Goal: Complete application form

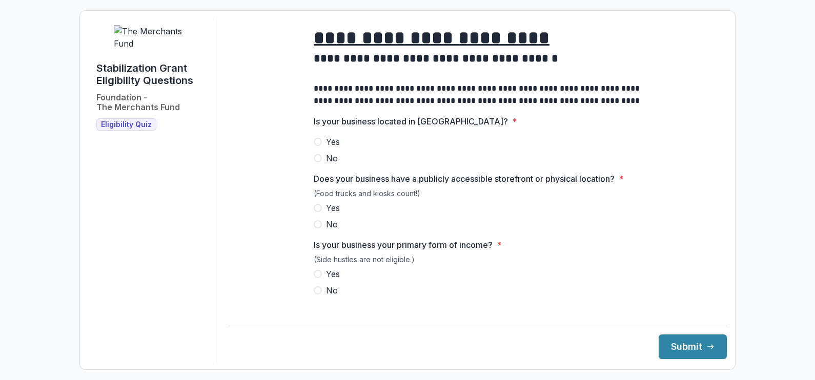
click at [319, 146] on span at bounding box center [318, 142] width 8 height 8
click at [319, 212] on span at bounding box center [318, 208] width 8 height 8
click at [321, 280] on label "Yes" at bounding box center [478, 274] width 328 height 12
click at [659, 337] on button "Submit" at bounding box center [693, 347] width 68 height 25
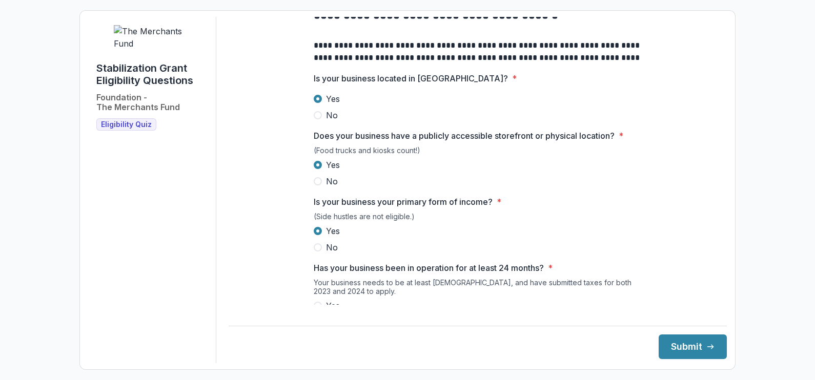
click at [392, 336] on footer "Submit" at bounding box center [478, 342] width 498 height 33
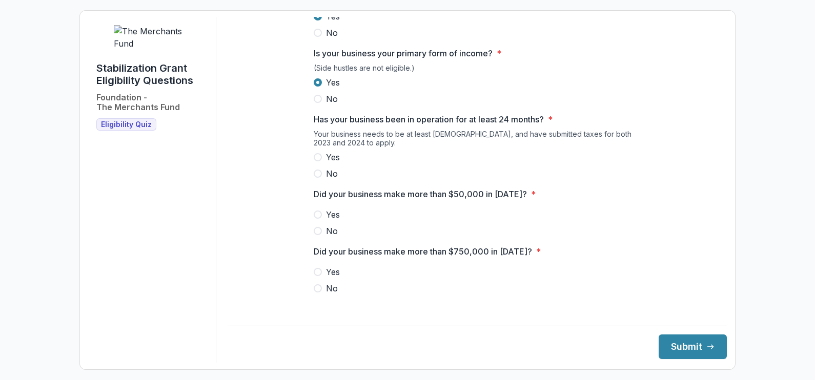
scroll to position [199, 0]
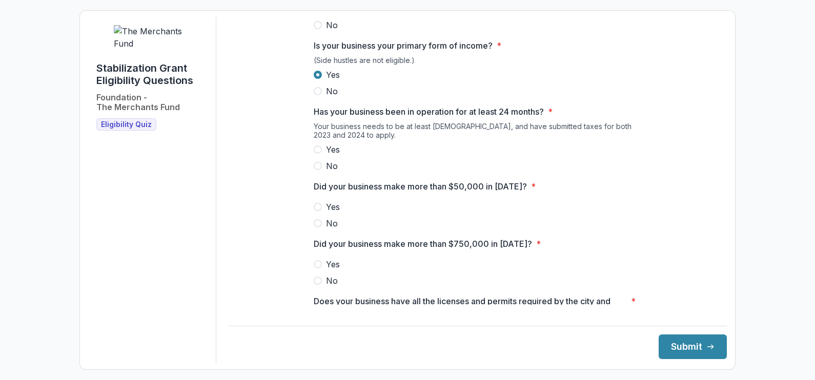
click at [319, 154] on span at bounding box center [318, 150] width 8 height 8
click at [319, 210] on span at bounding box center [318, 207] width 8 height 8
click at [317, 285] on span at bounding box center [318, 281] width 8 height 8
click at [717, 188] on div "**********" at bounding box center [478, 190] width 498 height 346
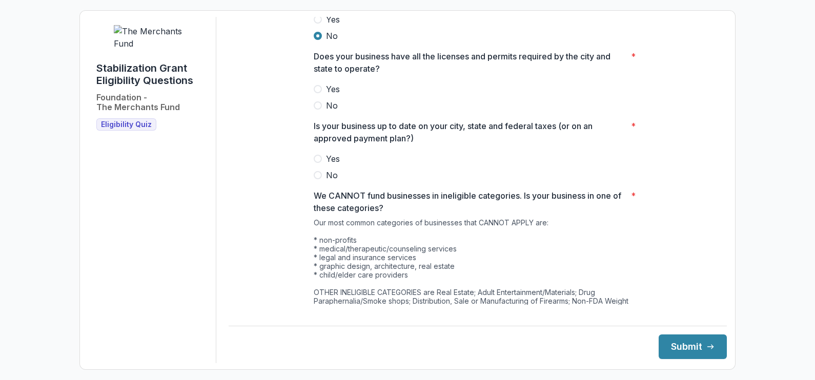
scroll to position [440, 0]
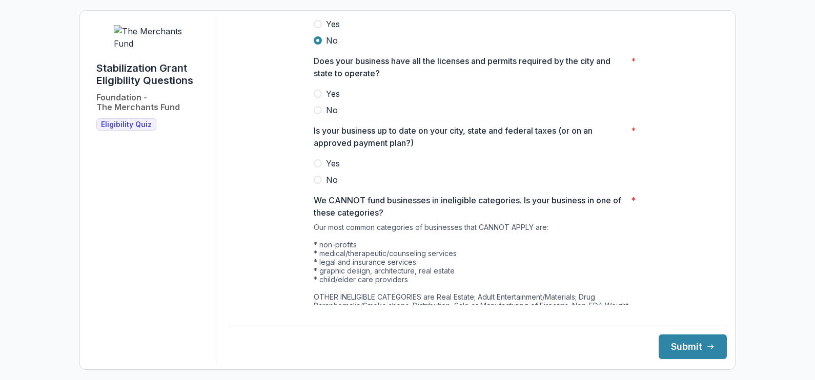
click at [318, 98] on span at bounding box center [318, 94] width 8 height 8
click at [317, 177] on div "Yes No" at bounding box center [478, 171] width 328 height 29
click at [315, 168] on span at bounding box center [318, 163] width 8 height 8
drag, startPoint x: 721, startPoint y: 230, endPoint x: 712, endPoint y: 221, distance: 12.3
click at [712, 221] on div "**********" at bounding box center [478, 190] width 498 height 346
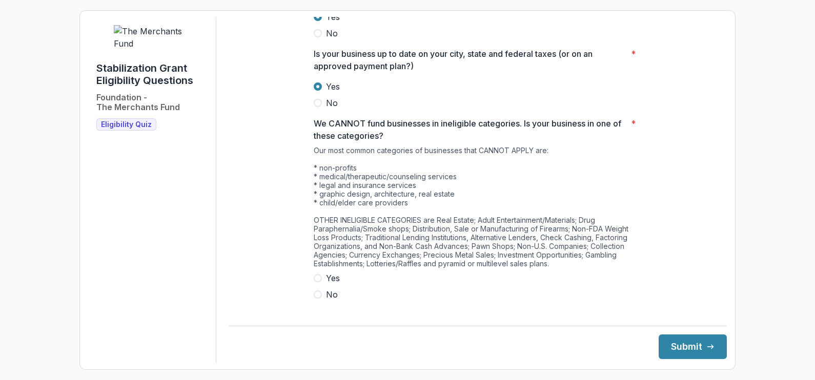
scroll to position [525, 0]
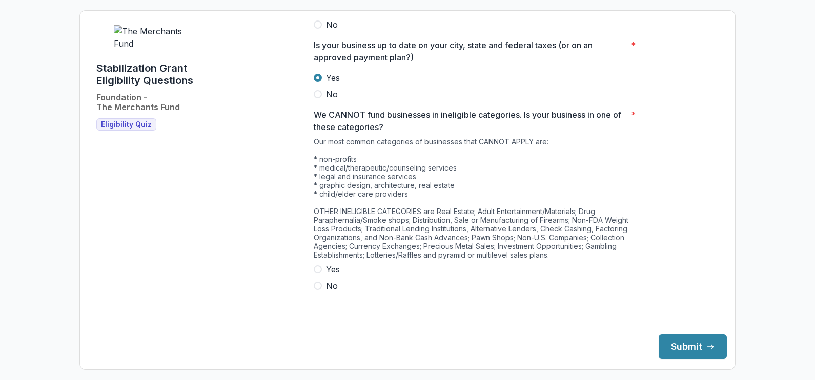
click at [318, 290] on span at bounding box center [318, 286] width 8 height 8
click at [679, 340] on button "Submit" at bounding box center [693, 347] width 68 height 25
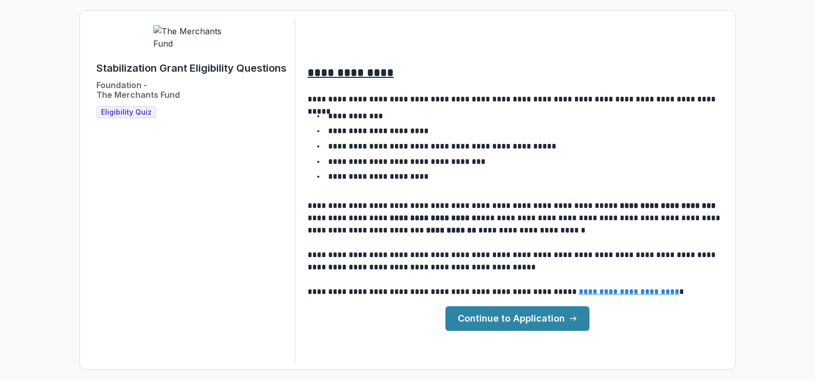
click at [499, 317] on link "Continue to Application" at bounding box center [517, 318] width 144 height 25
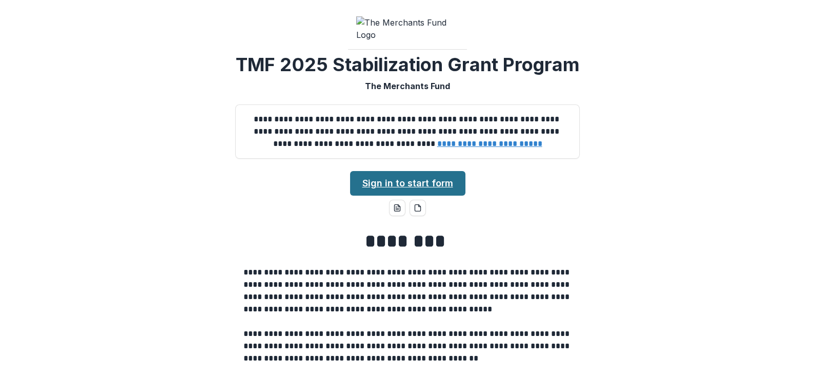
click at [374, 196] on link "Sign in to start form" at bounding box center [407, 183] width 115 height 25
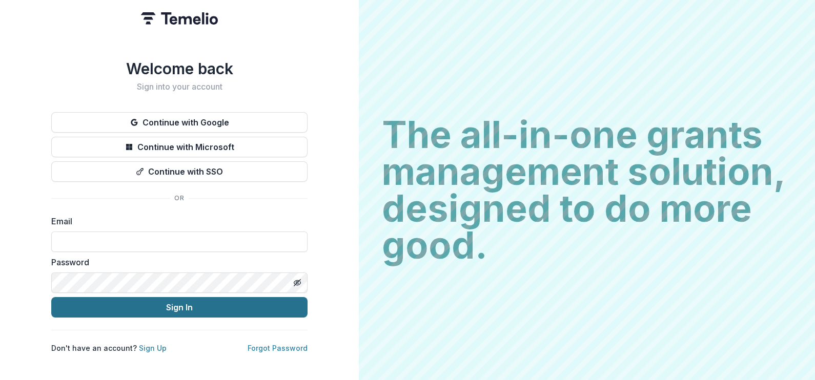
type input "**********"
click at [192, 305] on button "Sign In" at bounding box center [179, 307] width 256 height 20
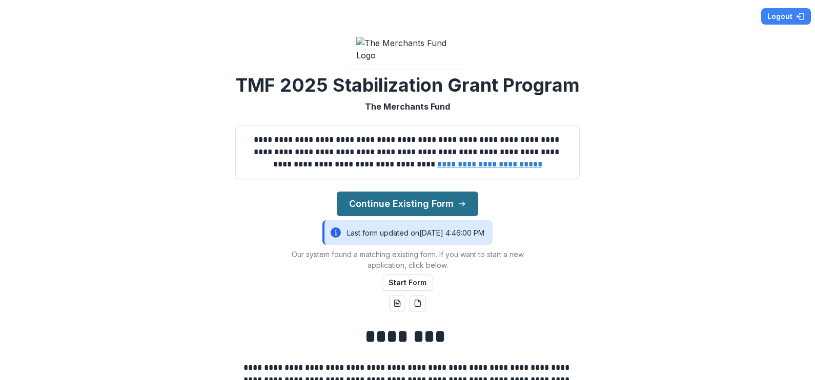
click at [398, 216] on button "Continue Existing Form" at bounding box center [407, 204] width 141 height 25
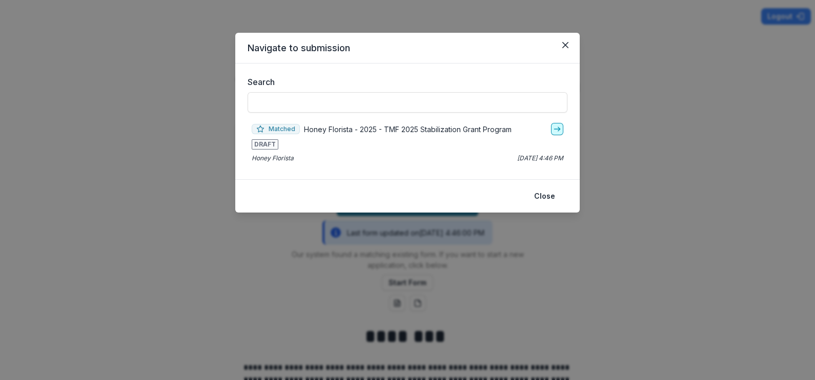
click at [553, 130] on icon "go-to" at bounding box center [557, 129] width 8 height 8
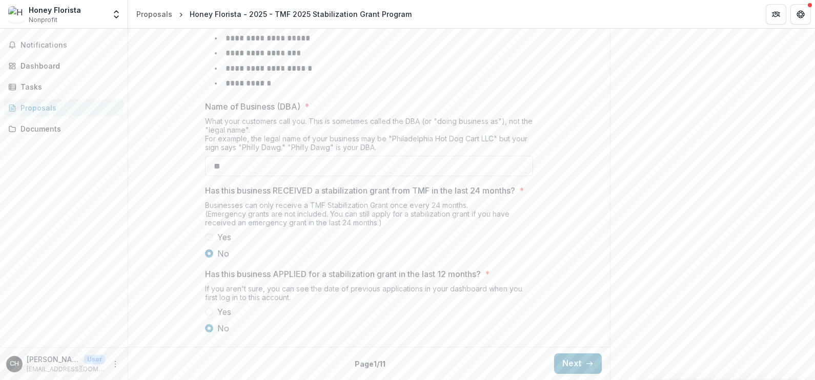
scroll to position [499, 0]
click at [569, 365] on button "Next" at bounding box center [578, 364] width 48 height 20
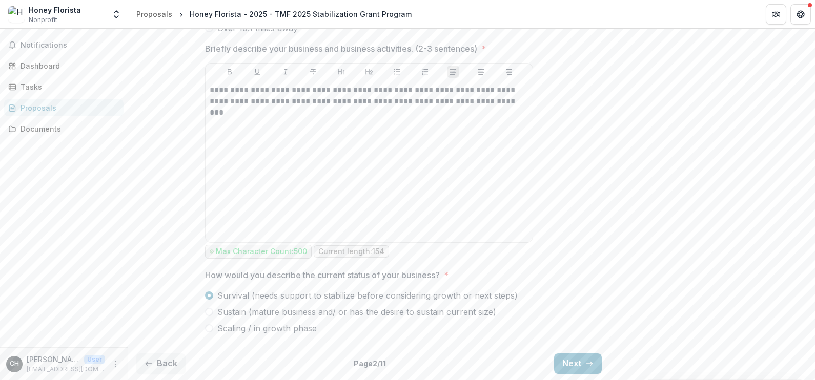
scroll to position [586, 0]
click at [578, 362] on button "Next" at bounding box center [578, 364] width 48 height 20
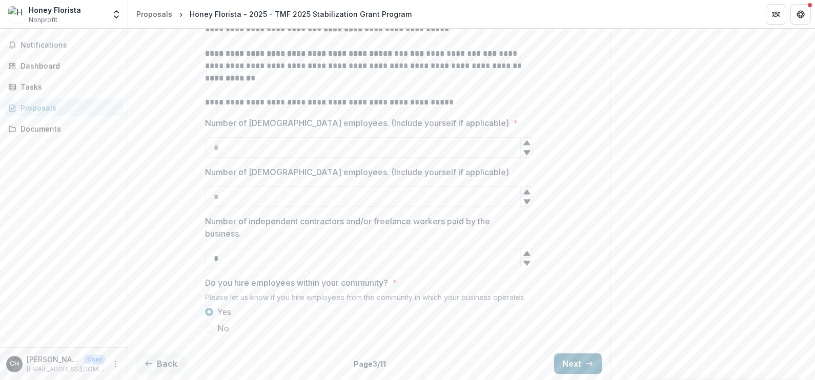
scroll to position [342, 0]
click at [578, 362] on button "Next" at bounding box center [578, 364] width 48 height 20
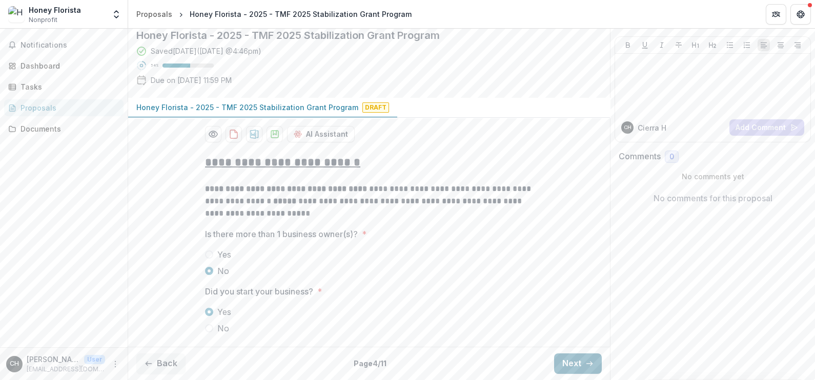
click at [565, 356] on button "Next" at bounding box center [578, 364] width 48 height 20
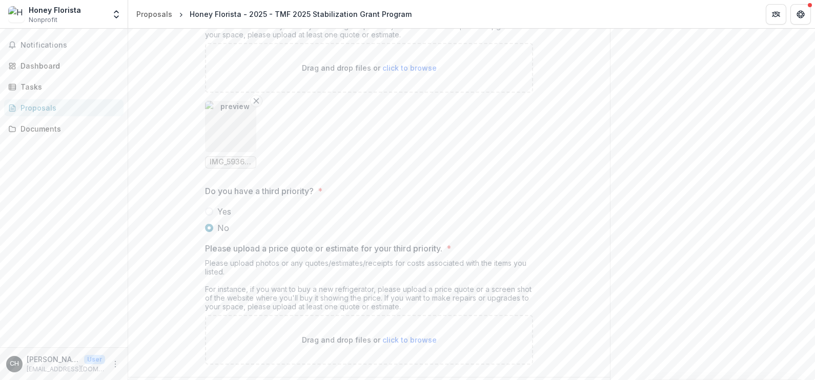
scroll to position [1617, 0]
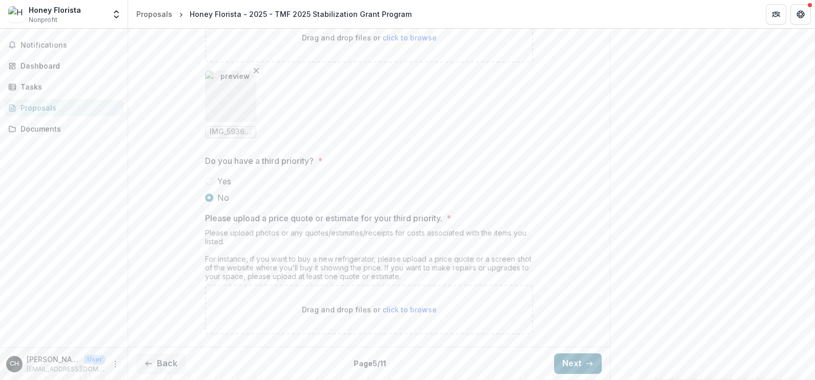
click at [571, 362] on button "Next" at bounding box center [578, 364] width 48 height 20
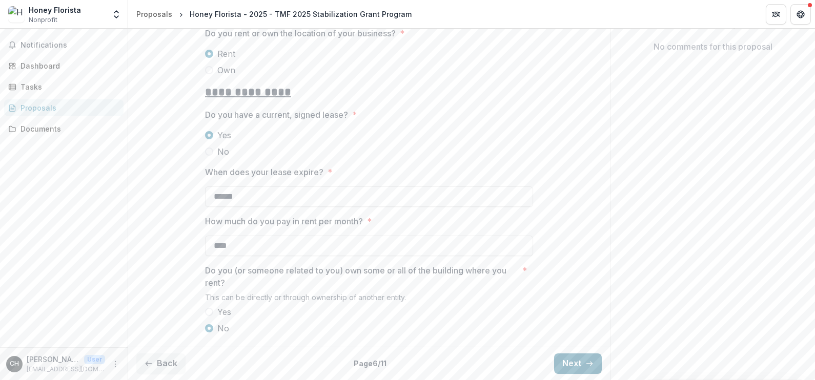
scroll to position [248, 0]
click at [571, 362] on button "Next" at bounding box center [578, 364] width 48 height 20
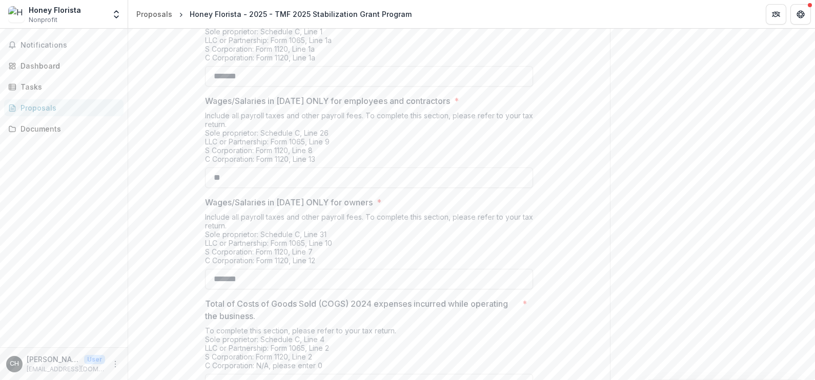
scroll to position [433, 0]
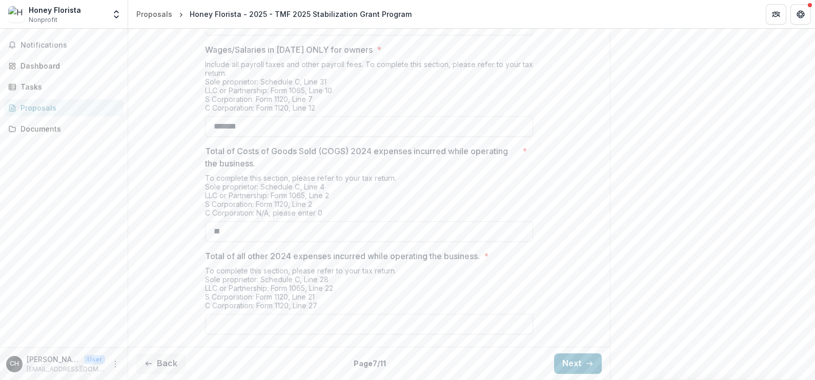
click at [809, 326] on div "Send comments or questions to The Merchants Fund in the box below. The Merchant…" at bounding box center [712, 4] width 205 height 752
drag, startPoint x: 809, startPoint y: 326, endPoint x: 812, endPoint y: 317, distance: 10.2
click at [812, 317] on div "**********" at bounding box center [471, 205] width 687 height 352
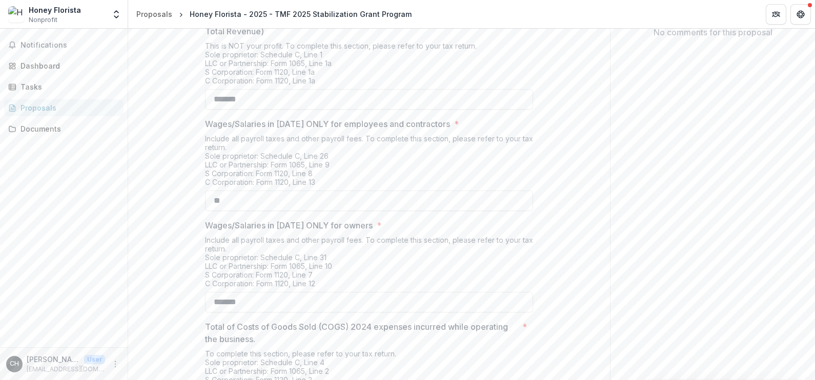
scroll to position [222, 0]
click at [291, 112] on input "*******" at bounding box center [369, 101] width 328 height 20
click at [224, 112] on input "*******" at bounding box center [369, 101] width 328 height 20
drag, startPoint x: 810, startPoint y: 143, endPoint x: 806, endPoint y: 171, distance: 28.1
click at [806, 171] on div "Send comments or questions to The Merchants Fund in the box below. The Merchant…" at bounding box center [712, 182] width 205 height 752
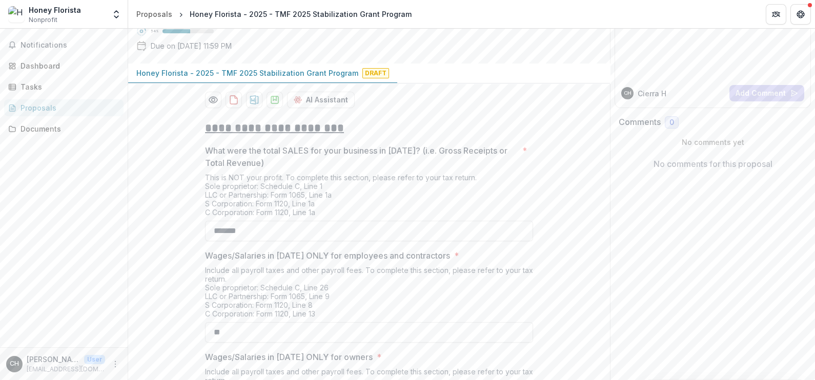
scroll to position [92, 0]
click at [284, 242] on input "*******" at bounding box center [369, 232] width 328 height 20
click at [812, 208] on div "**********" at bounding box center [471, 205] width 687 height 352
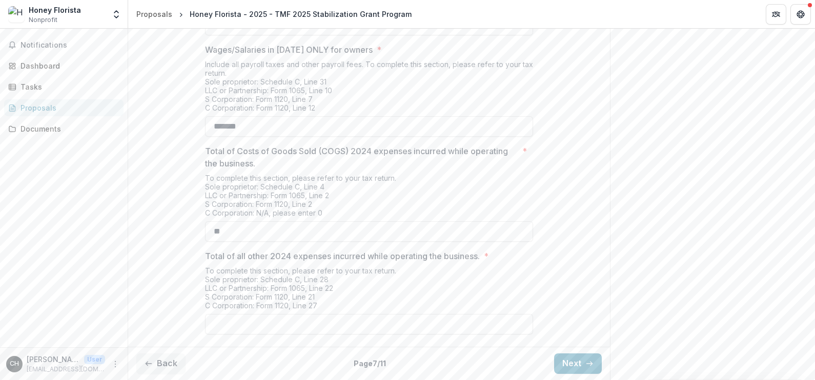
scroll to position [433, 0]
click at [581, 362] on button "Next" at bounding box center [578, 364] width 48 height 20
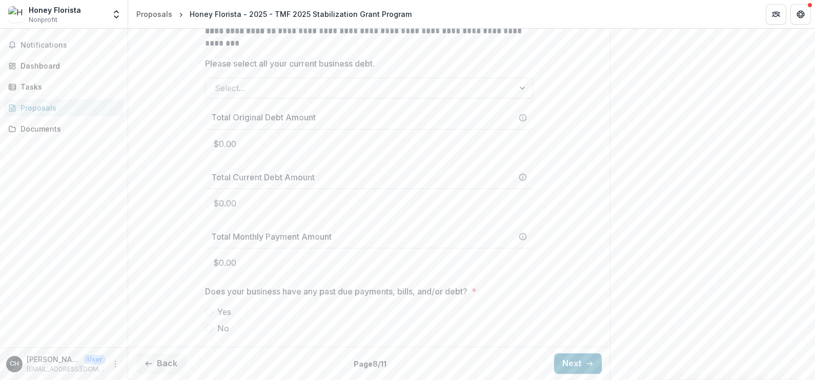
scroll to position [468, 0]
click at [586, 364] on line "button" at bounding box center [589, 364] width 6 height 0
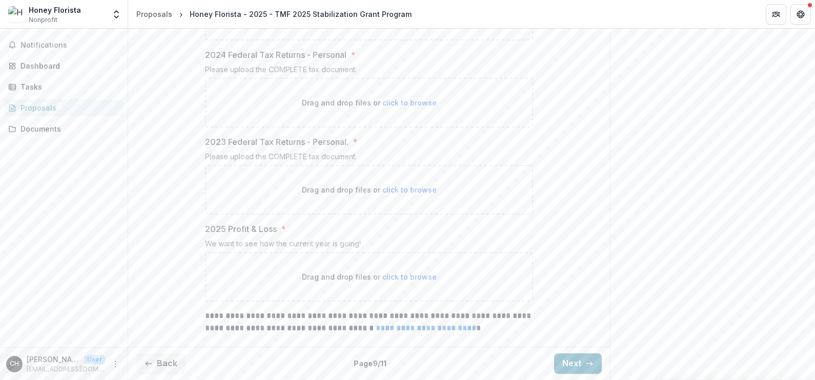
scroll to position [570, 0]
